Goal: Task Accomplishment & Management: Manage account settings

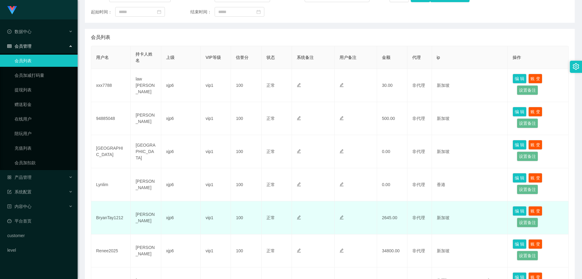
scroll to position [121, 0]
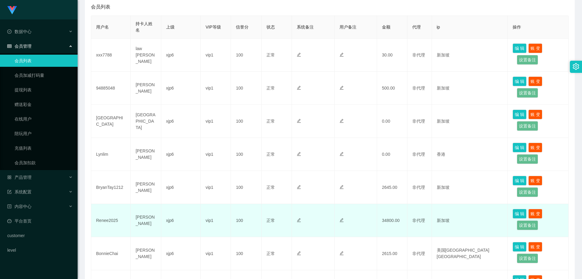
click at [110, 219] on td "Renee2025" at bounding box center [110, 220] width 39 height 33
copy td "Renee2025"
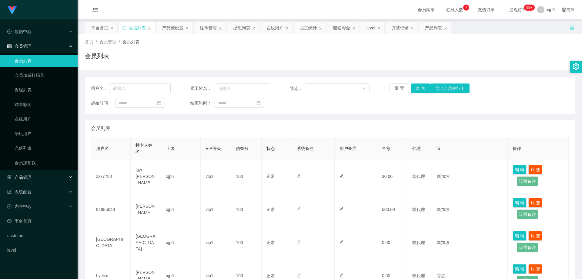
click at [31, 178] on span "产品管理" at bounding box center [19, 177] width 24 height 5
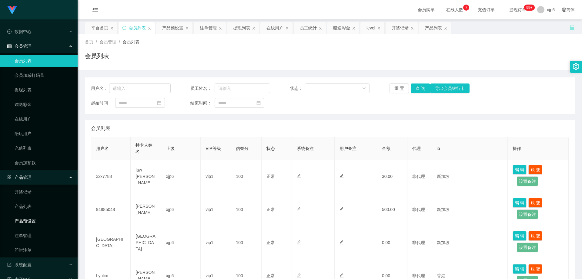
click at [37, 220] on link "产品预设置" at bounding box center [44, 221] width 58 height 12
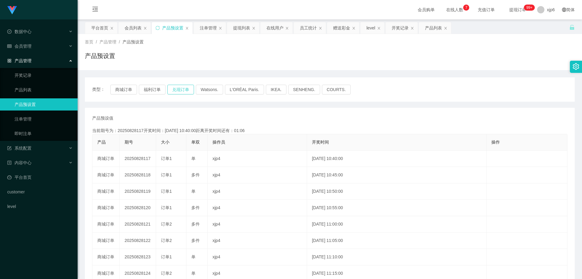
click at [179, 88] on button "兑现订单" at bounding box center [180, 90] width 27 height 10
click at [180, 93] on button "兑现订单" at bounding box center [180, 90] width 27 height 10
click at [36, 45] on div "会员管理" at bounding box center [39, 46] width 78 height 12
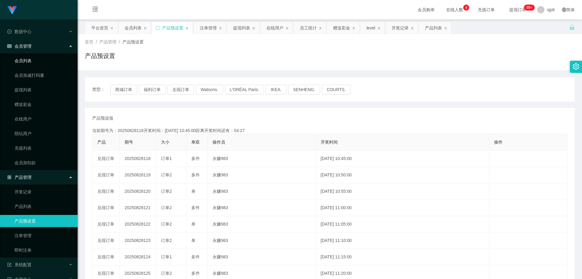
click at [34, 61] on link "会员列表" at bounding box center [44, 61] width 58 height 12
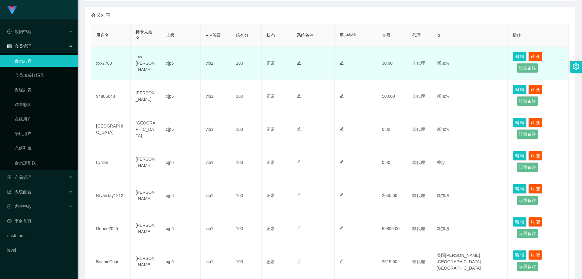
scroll to position [121, 0]
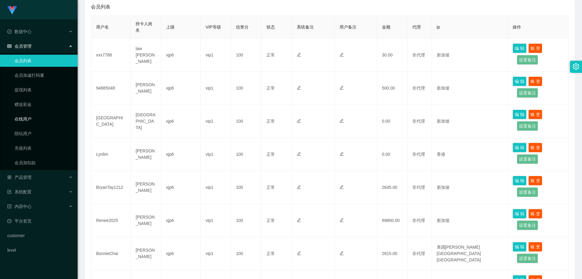
click at [35, 118] on link "在线用户" at bounding box center [44, 119] width 58 height 12
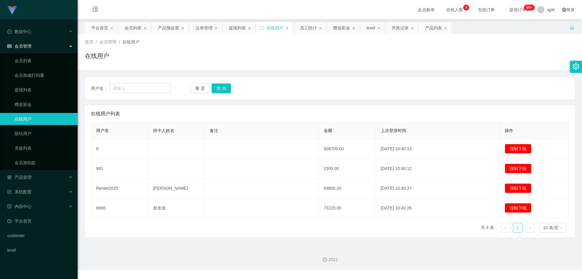
click at [35, 48] on div "会员管理" at bounding box center [39, 46] width 78 height 12
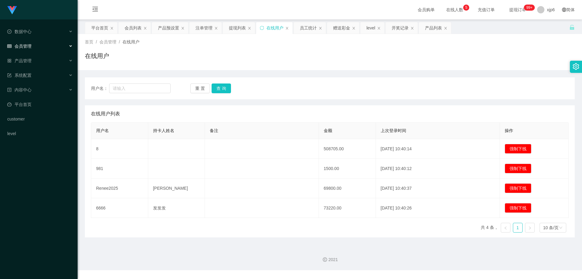
click at [28, 46] on span "会员管理" at bounding box center [19, 46] width 24 height 5
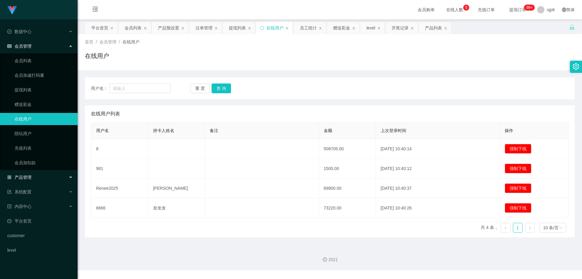
click at [34, 173] on div "产品管理" at bounding box center [39, 177] width 78 height 12
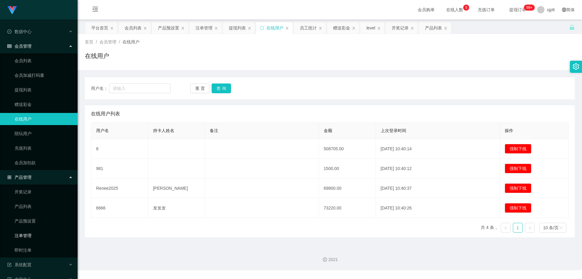
click at [33, 236] on link "注单管理" at bounding box center [44, 235] width 58 height 12
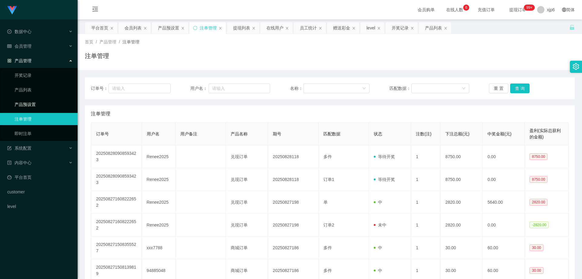
click at [41, 105] on link "产品预设置" at bounding box center [44, 104] width 58 height 12
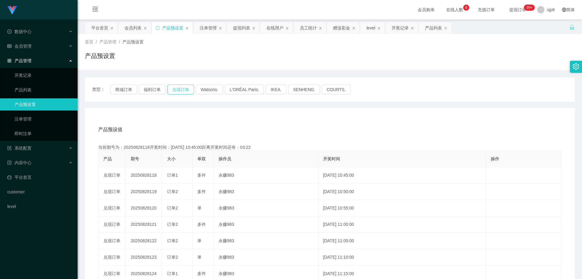
click at [177, 88] on button "兑现订单" at bounding box center [180, 90] width 27 height 10
click at [35, 49] on div "会员管理" at bounding box center [39, 46] width 78 height 12
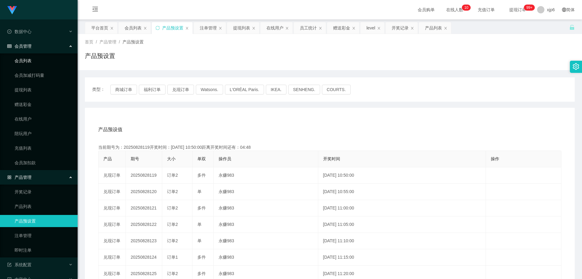
click at [34, 56] on link "会员列表" at bounding box center [44, 61] width 58 height 12
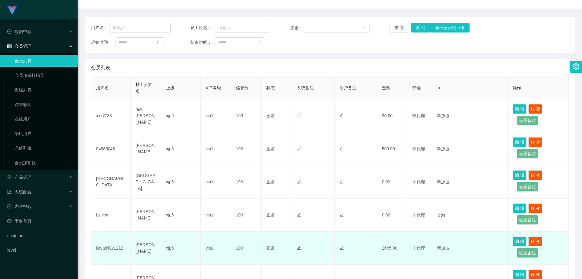
scroll to position [182, 0]
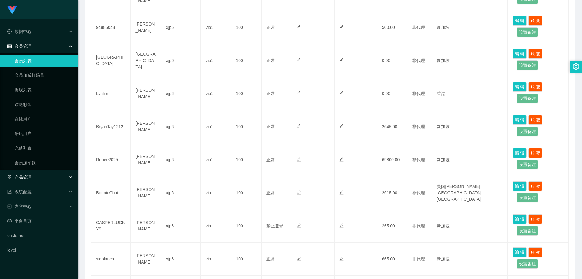
click at [36, 177] on div "产品管理" at bounding box center [39, 177] width 78 height 12
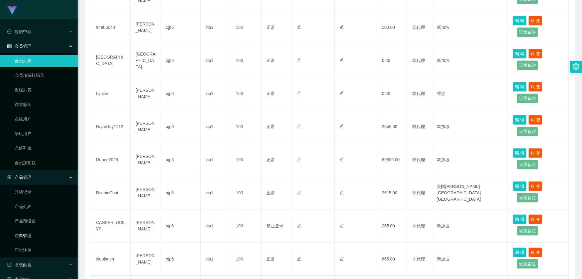
click at [37, 236] on link "注单管理" at bounding box center [44, 235] width 58 height 12
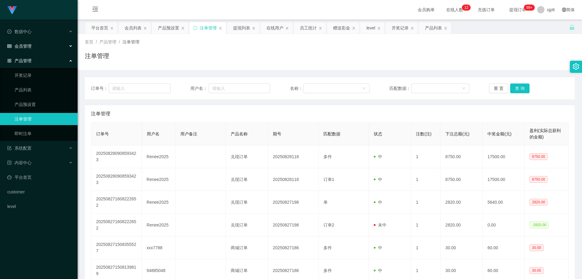
click at [35, 42] on div "会员管理" at bounding box center [39, 46] width 78 height 12
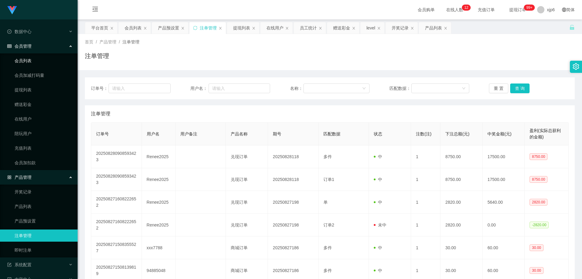
click at [34, 63] on link "会员列表" at bounding box center [44, 61] width 58 height 12
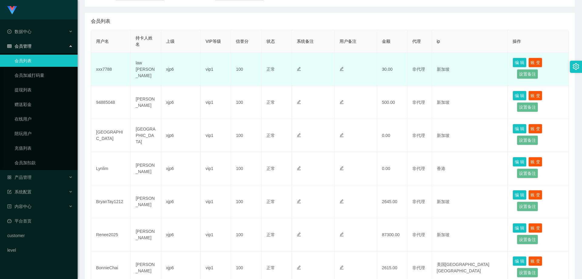
scroll to position [121, 0]
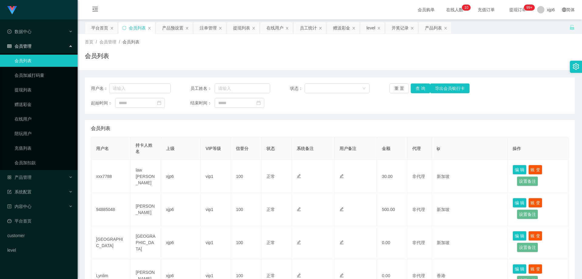
scroll to position [91, 0]
drag, startPoint x: 28, startPoint y: 92, endPoint x: 29, endPoint y: 89, distance: 3.4
click at [28, 92] on link "提现列表" at bounding box center [44, 90] width 58 height 12
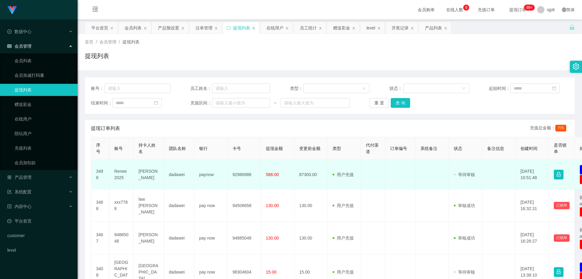
click at [123, 172] on td "Renee2025" at bounding box center [121, 174] width 24 height 29
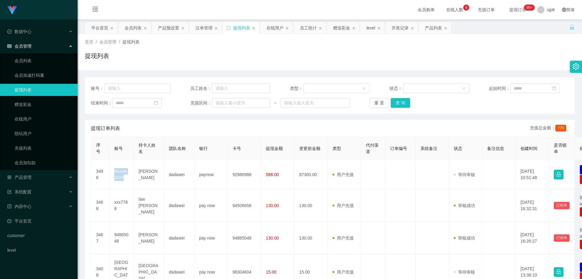
copy td "Renee2025"
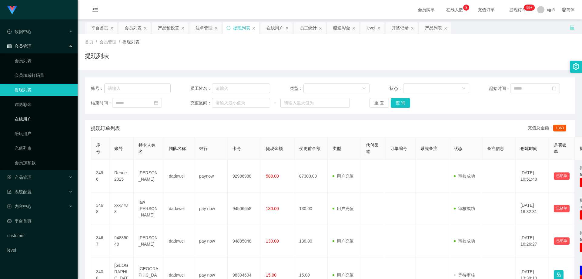
click at [34, 119] on link "在线用户" at bounding box center [44, 119] width 58 height 12
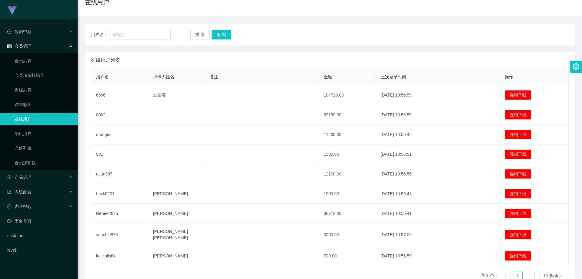
scroll to position [61, 0]
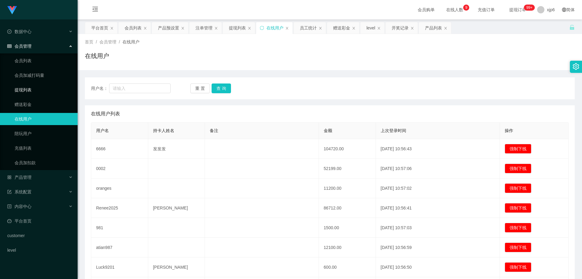
click at [28, 90] on link "提现列表" at bounding box center [44, 90] width 58 height 12
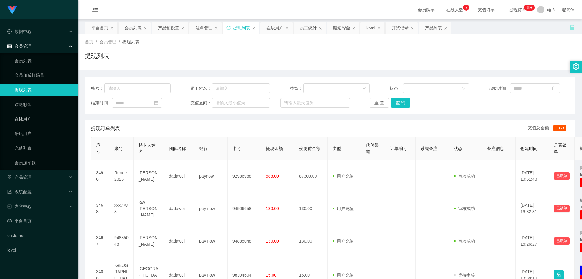
click at [32, 115] on link "在线用户" at bounding box center [44, 119] width 58 height 12
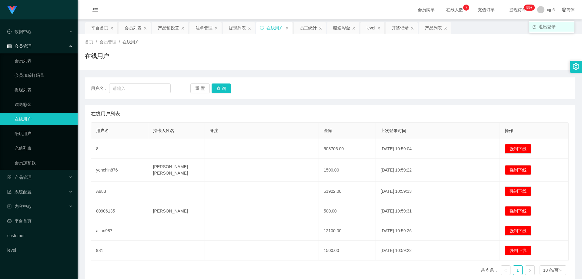
click at [548, 25] on span "退出登录" at bounding box center [547, 26] width 17 height 5
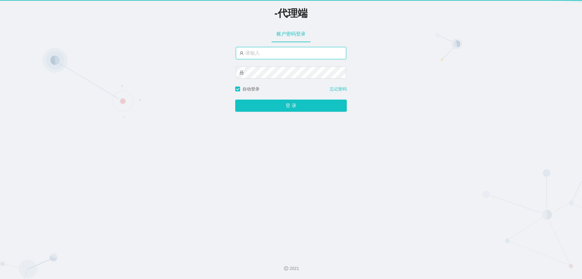
type input "xjp6"
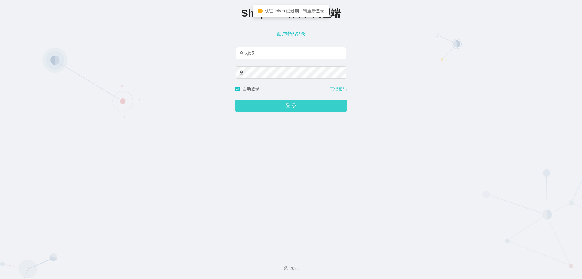
click at [287, 104] on button "登 录" at bounding box center [291, 105] width 112 height 12
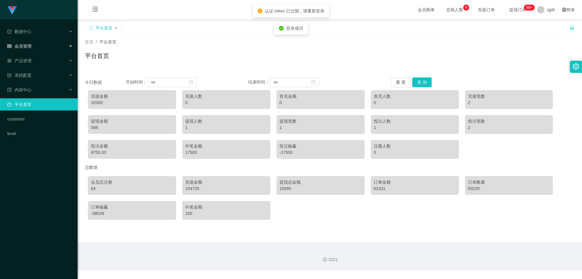
click at [39, 44] on div "会员管理" at bounding box center [39, 46] width 78 height 12
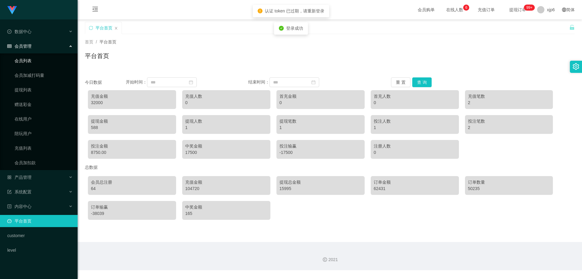
click at [30, 58] on link "会员列表" at bounding box center [44, 61] width 58 height 12
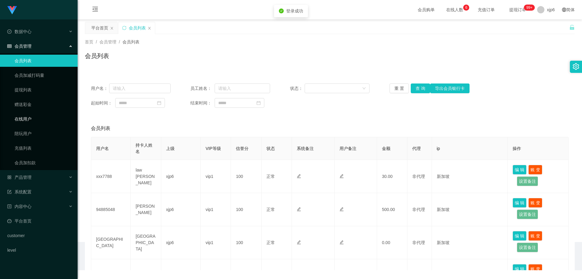
click at [33, 115] on link "在线用户" at bounding box center [44, 119] width 58 height 12
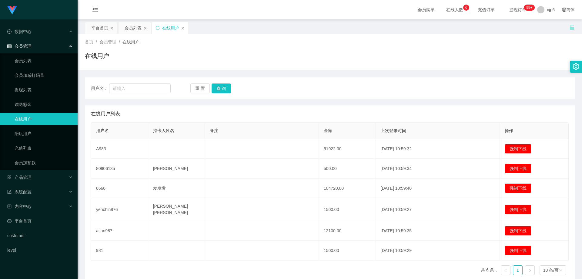
scroll to position [26, 0]
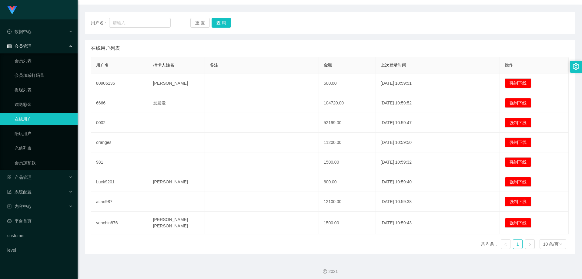
scroll to position [5, 0]
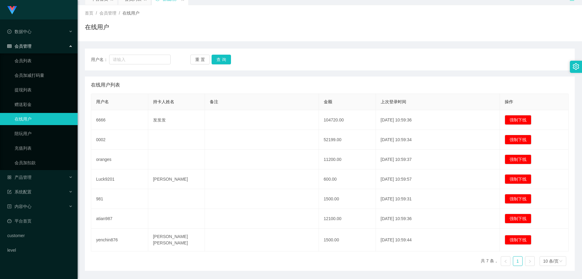
scroll to position [30, 0]
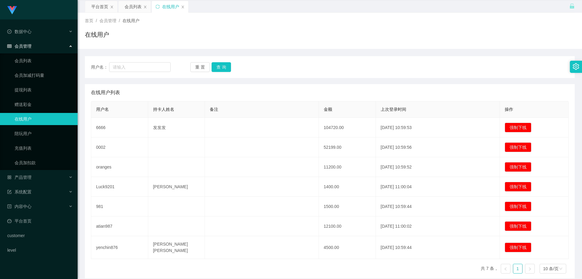
scroll to position [15, 0]
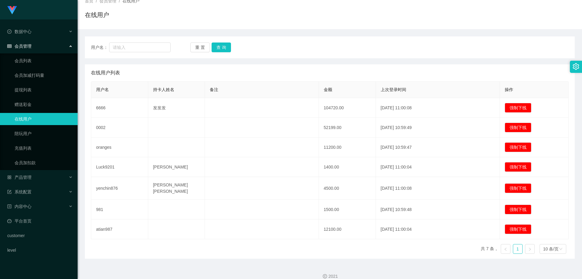
scroll to position [46, 0]
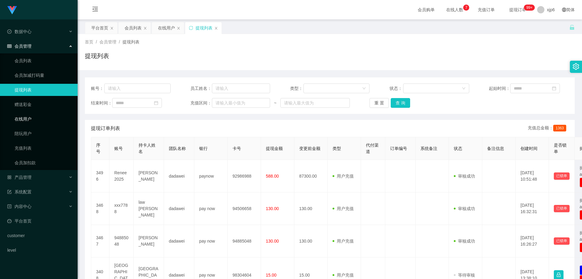
click at [28, 121] on link "在线用户" at bounding box center [44, 119] width 58 height 12
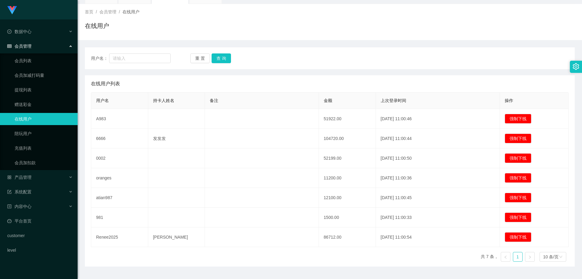
scroll to position [30, 0]
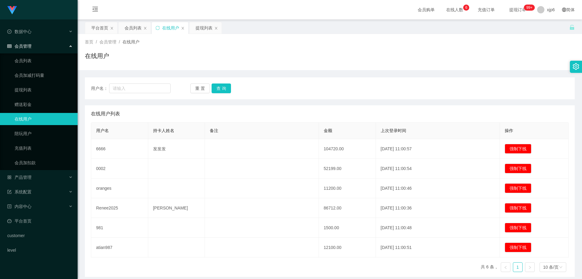
scroll to position [26, 0]
click at [23, 92] on link "提现列表" at bounding box center [44, 90] width 58 height 12
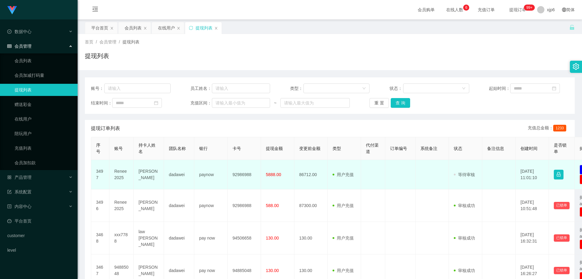
click at [116, 171] on td "Renee2025" at bounding box center [121, 174] width 24 height 29
copy td "Renee2025"
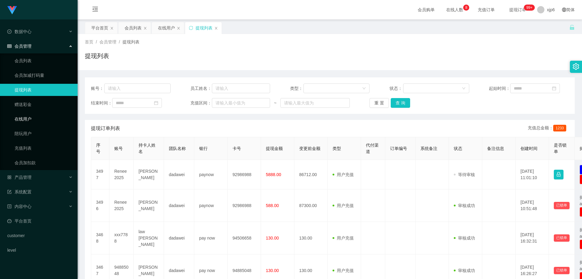
click at [34, 117] on link "在线用户" at bounding box center [44, 119] width 58 height 12
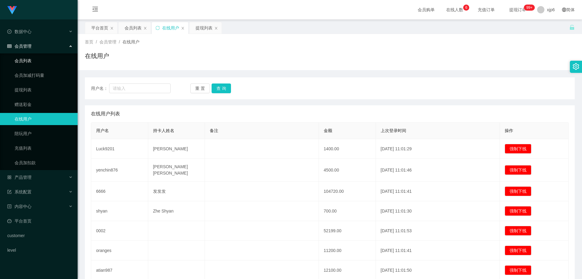
click at [32, 59] on link "会员列表" at bounding box center [44, 61] width 58 height 12
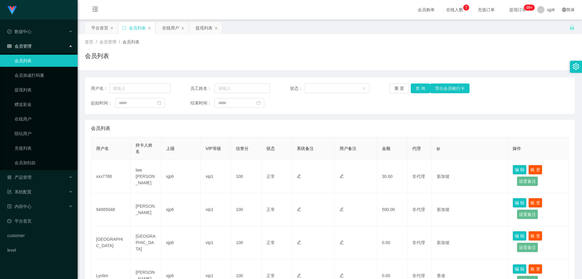
scroll to position [121, 0]
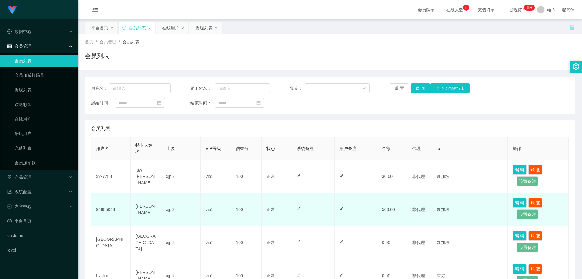
scroll to position [91, 0]
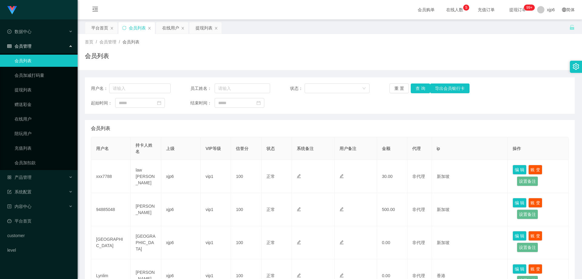
scroll to position [91, 0]
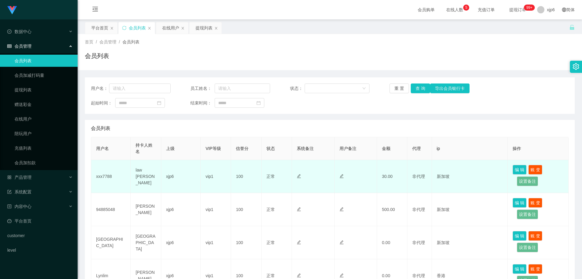
scroll to position [121, 0]
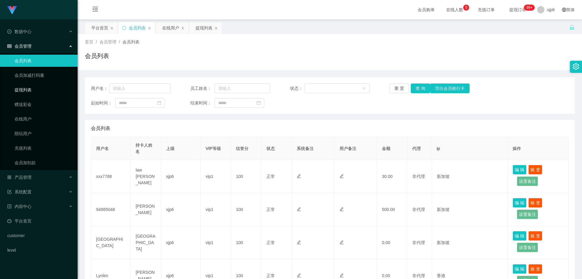
drag, startPoint x: 29, startPoint y: 89, endPoint x: 32, endPoint y: 58, distance: 31.6
click at [29, 89] on link "提现列表" at bounding box center [44, 90] width 58 height 12
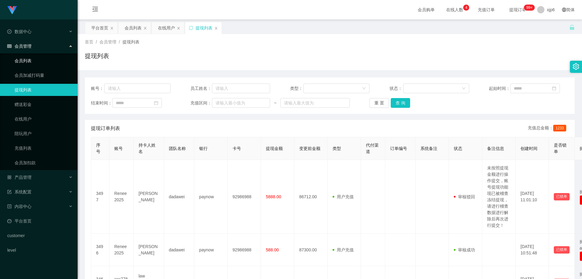
click at [33, 60] on link "会员列表" at bounding box center [44, 61] width 58 height 12
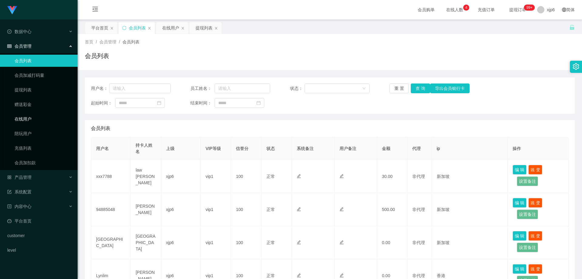
click at [32, 124] on link "在线用户" at bounding box center [44, 119] width 58 height 12
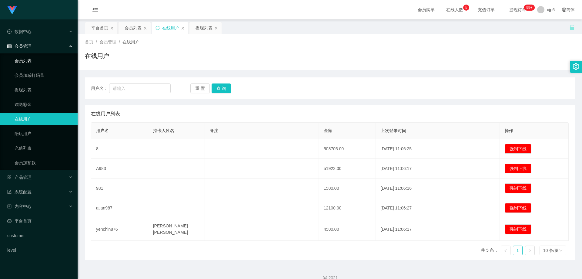
click at [38, 61] on link "会员列表" at bounding box center [44, 61] width 58 height 12
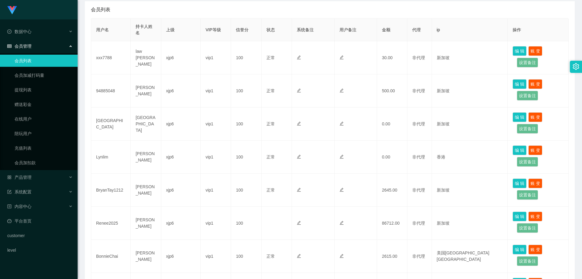
scroll to position [121, 0]
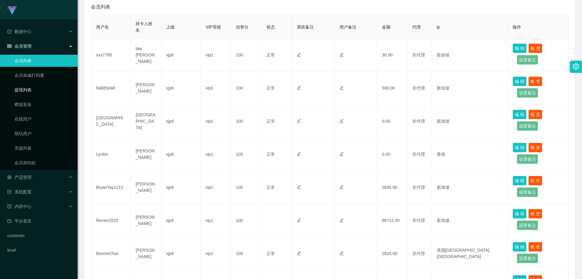
click at [26, 92] on link "提现列表" at bounding box center [44, 90] width 58 height 12
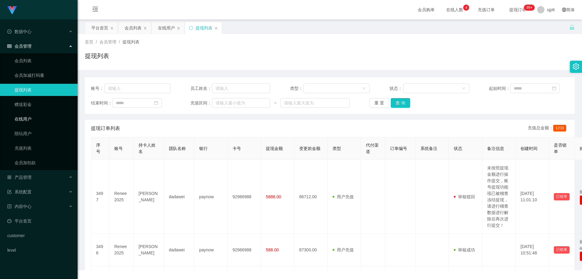
click at [30, 121] on link "在线用户" at bounding box center [44, 119] width 58 height 12
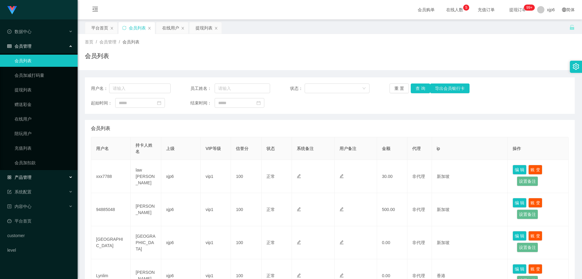
click at [31, 176] on span "产品管理" at bounding box center [19, 177] width 24 height 5
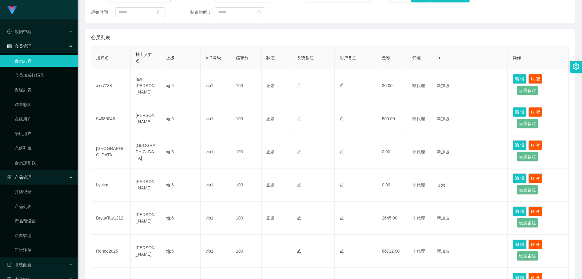
scroll to position [91, 0]
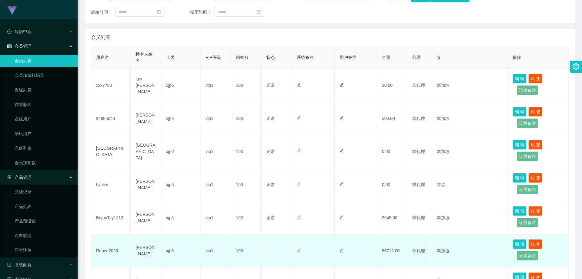
click at [107, 249] on td "Renee2025" at bounding box center [110, 250] width 39 height 33
copy td "Renee2025"
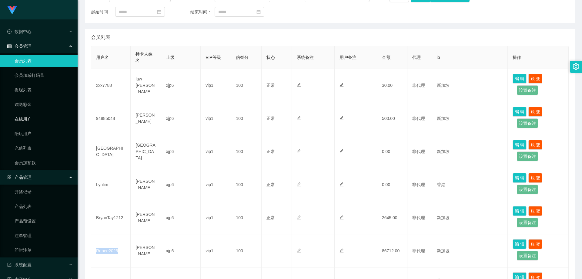
click at [24, 122] on link "在线用户" at bounding box center [44, 119] width 58 height 12
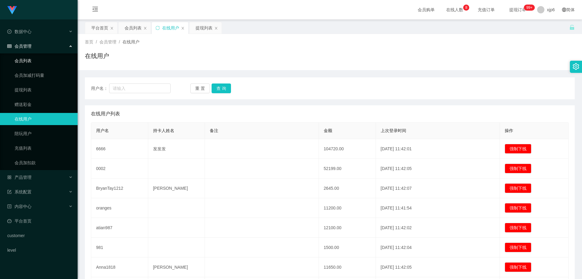
click at [35, 61] on link "会员列表" at bounding box center [44, 61] width 58 height 12
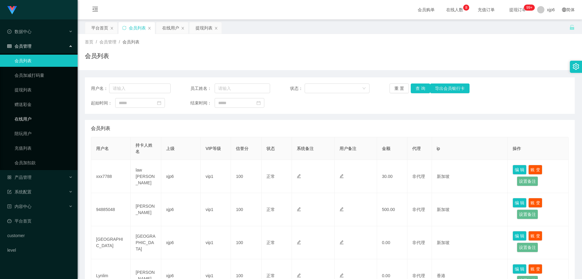
click at [30, 118] on link "在线用户" at bounding box center [44, 119] width 58 height 12
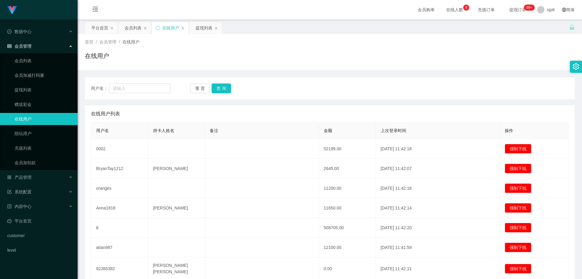
scroll to position [61, 0]
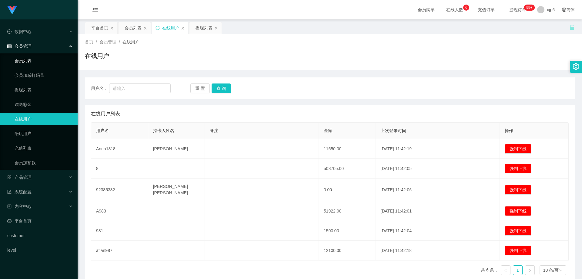
click at [41, 62] on link "会员列表" at bounding box center [44, 61] width 58 height 12
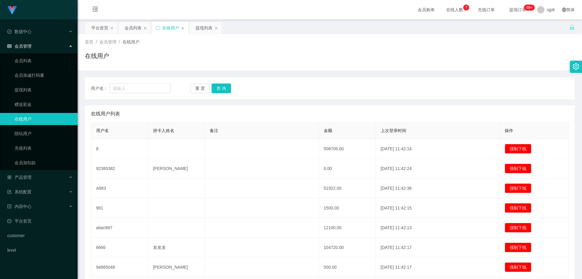
scroll to position [46, 0]
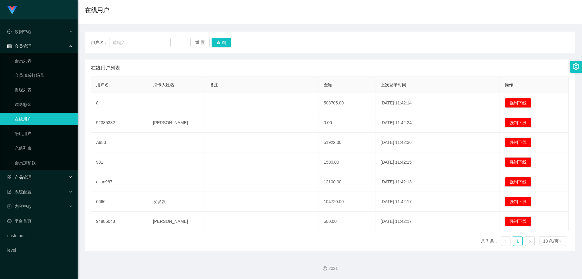
click at [32, 180] on div "产品管理" at bounding box center [39, 177] width 78 height 12
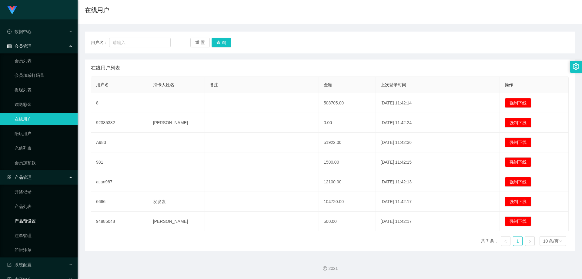
click at [35, 221] on link "产品预设置" at bounding box center [44, 221] width 58 height 12
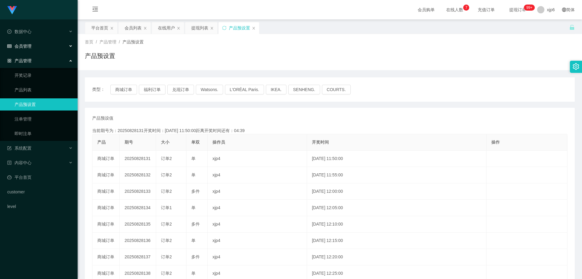
click at [29, 48] on span "会员管理" at bounding box center [19, 46] width 24 height 5
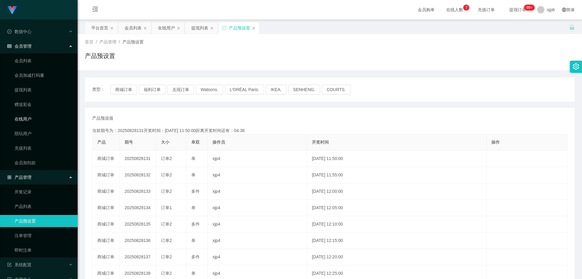
click at [25, 119] on link "在线用户" at bounding box center [44, 119] width 58 height 12
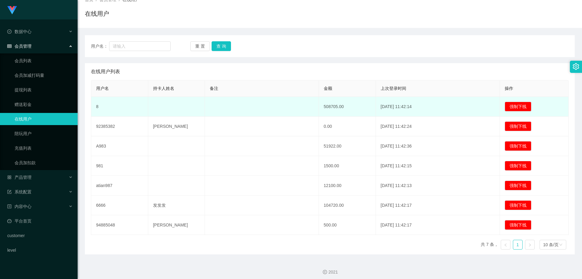
scroll to position [46, 0]
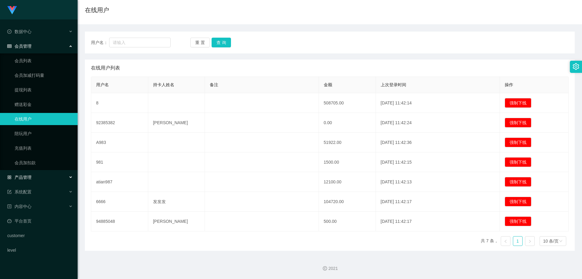
click at [29, 177] on span "产品管理" at bounding box center [19, 177] width 24 height 5
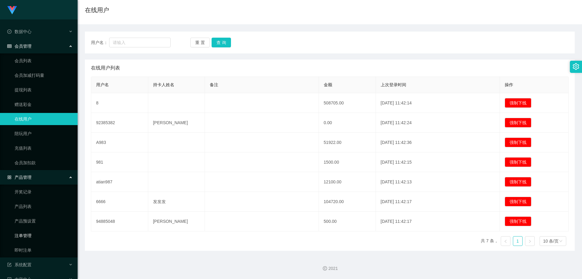
click at [31, 235] on link "注单管理" at bounding box center [44, 235] width 58 height 12
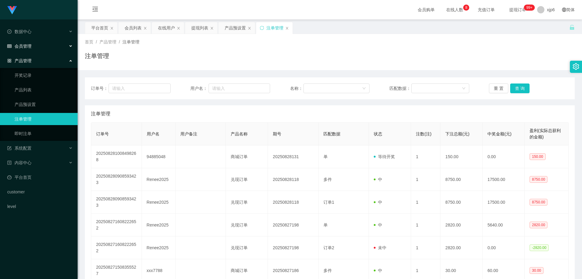
click at [28, 48] on span "会员管理" at bounding box center [19, 46] width 24 height 5
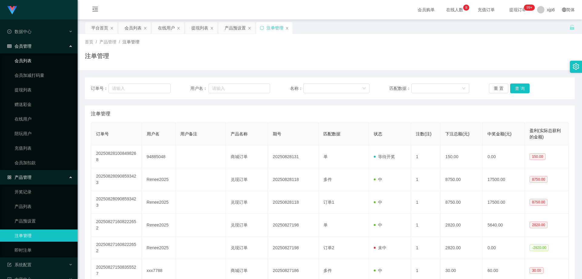
click at [30, 61] on link "会员列表" at bounding box center [44, 61] width 58 height 12
